Goal: Task Accomplishment & Management: Use online tool/utility

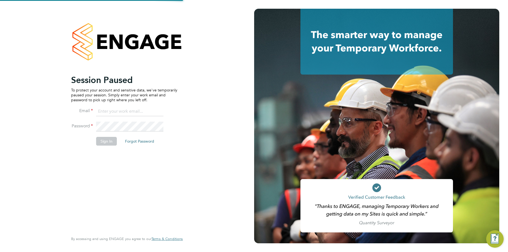
type input "mihai.balan@cpplc.com"
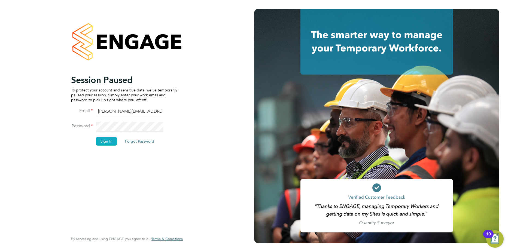
click at [104, 141] on button "Sign In" at bounding box center [106, 141] width 21 height 9
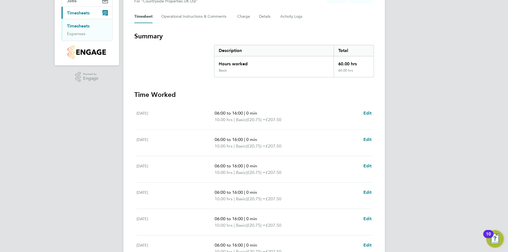
scroll to position [148, 0]
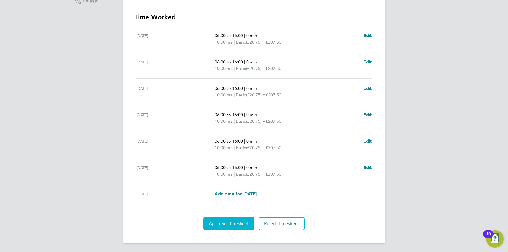
click at [229, 222] on span "Approve Timesheet" at bounding box center [229, 223] width 40 height 5
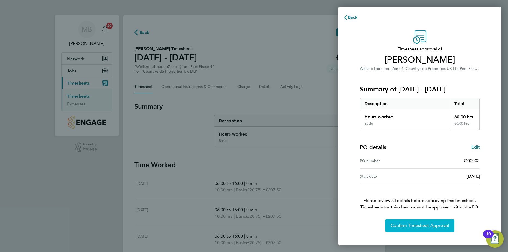
click at [428, 231] on button "Confirm Timesheet Approval" at bounding box center [419, 225] width 69 height 13
